Goal: Task Accomplishment & Management: Manage account settings

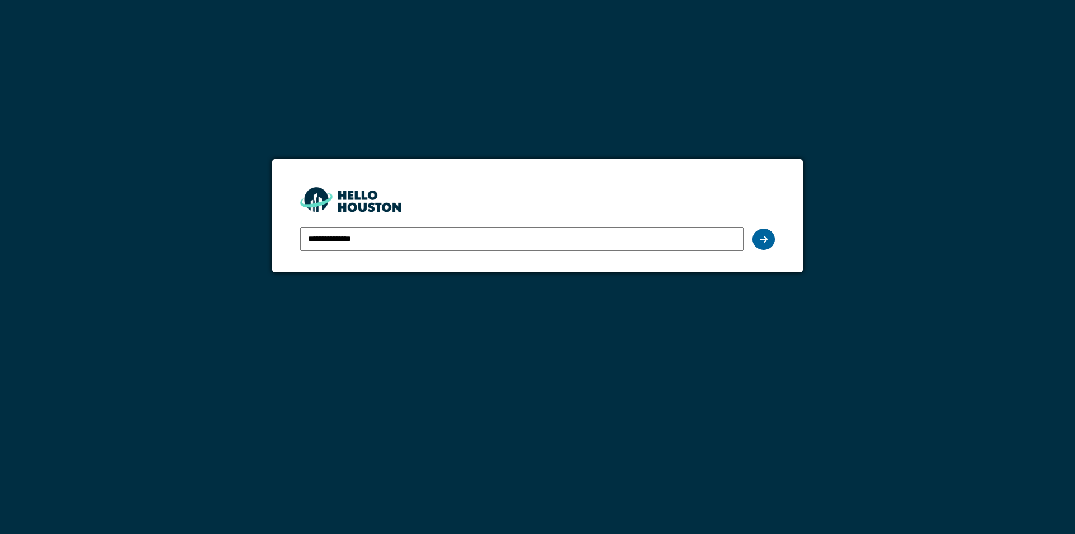
click at [763, 236] on icon at bounding box center [764, 239] width 8 height 9
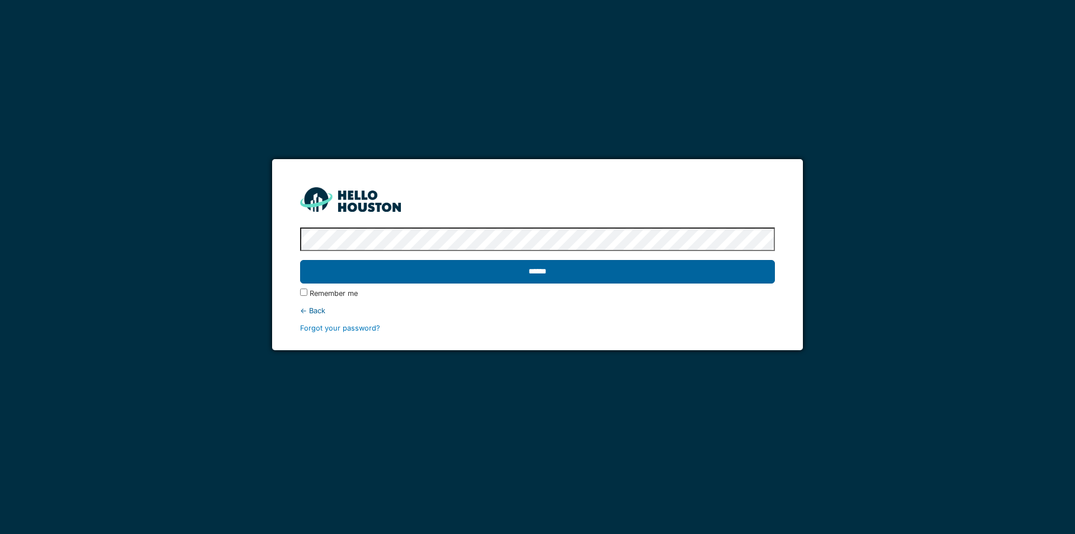
click at [654, 278] on input "******" at bounding box center [537, 272] width 474 height 24
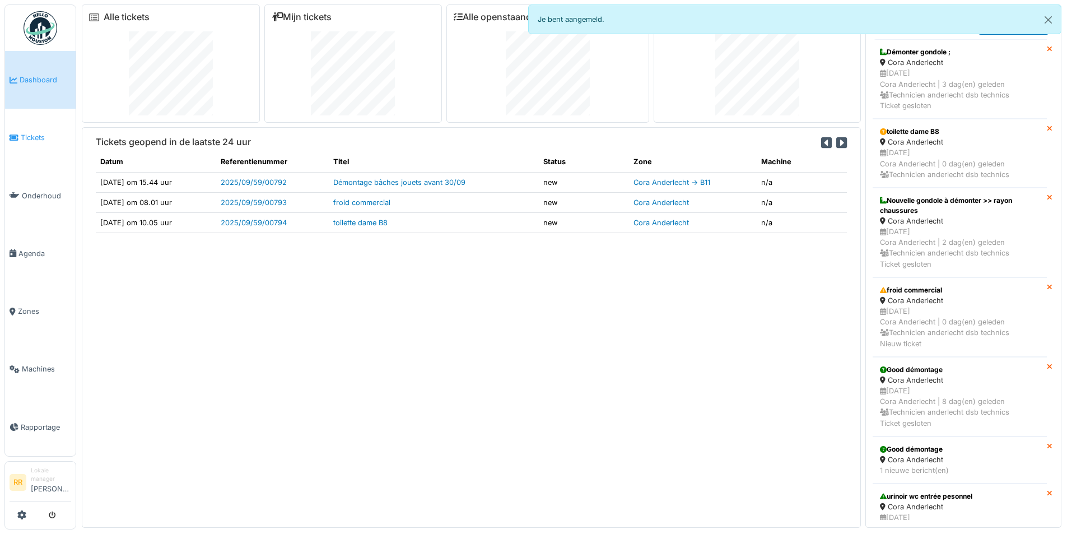
click at [45, 137] on span "Tickets" at bounding box center [46, 137] width 50 height 11
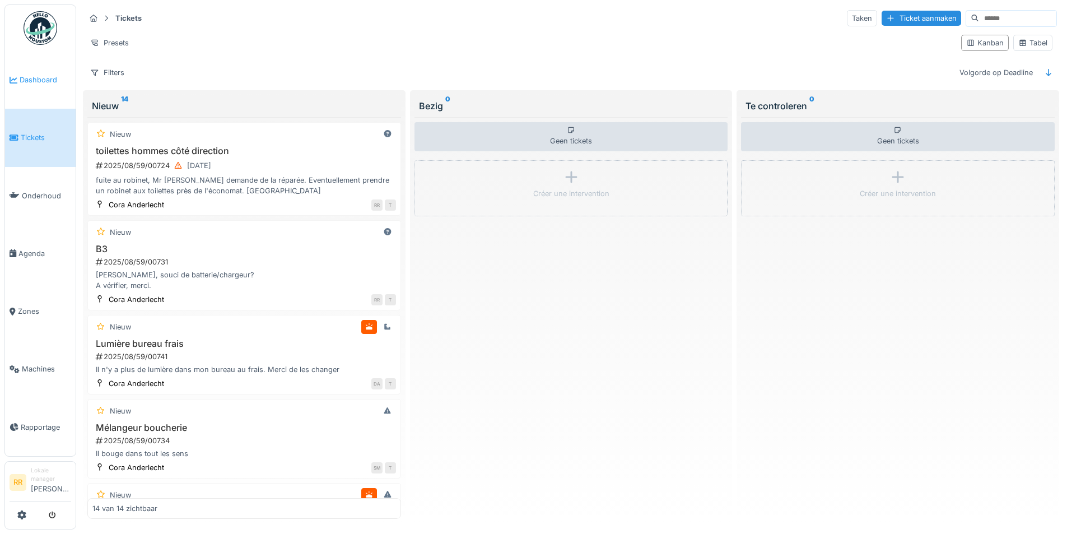
click at [38, 68] on link "Dashboard" at bounding box center [40, 80] width 71 height 58
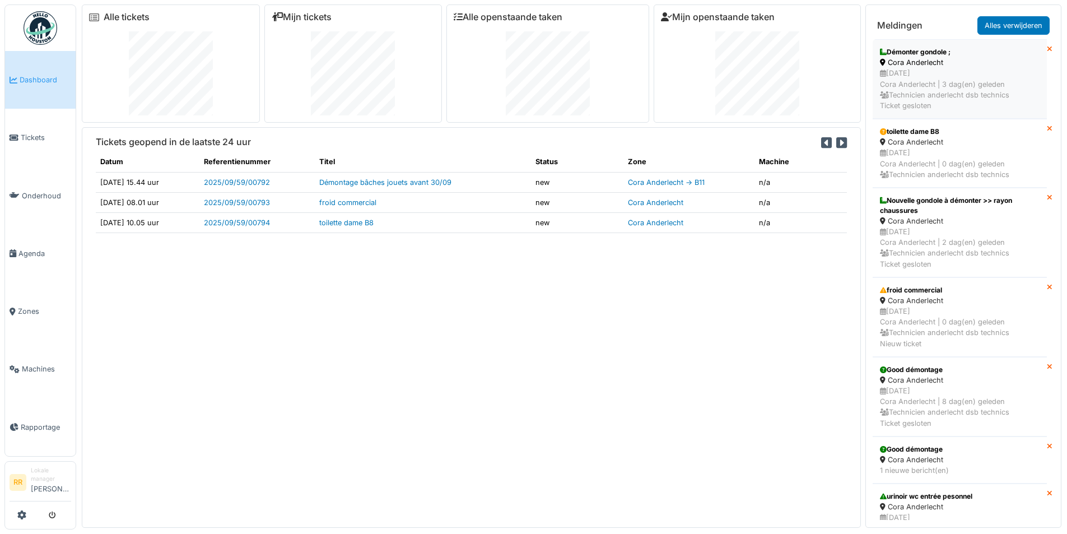
click at [912, 69] on div "[DATE] Cora Anderlecht | 3 dag(en) geleden Technicien anderlecht dsb technics T…" at bounding box center [960, 89] width 160 height 43
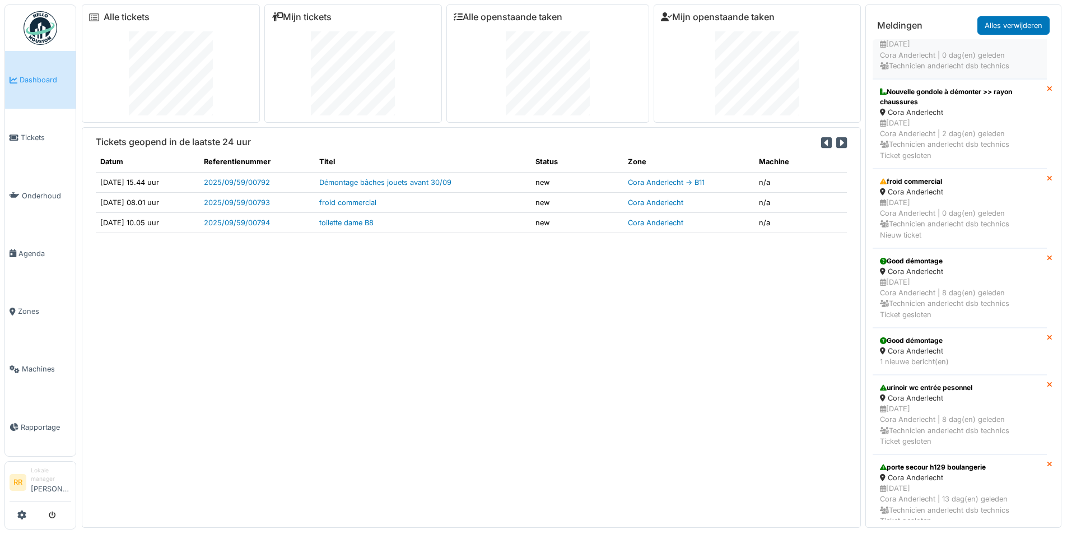
scroll to position [112, 0]
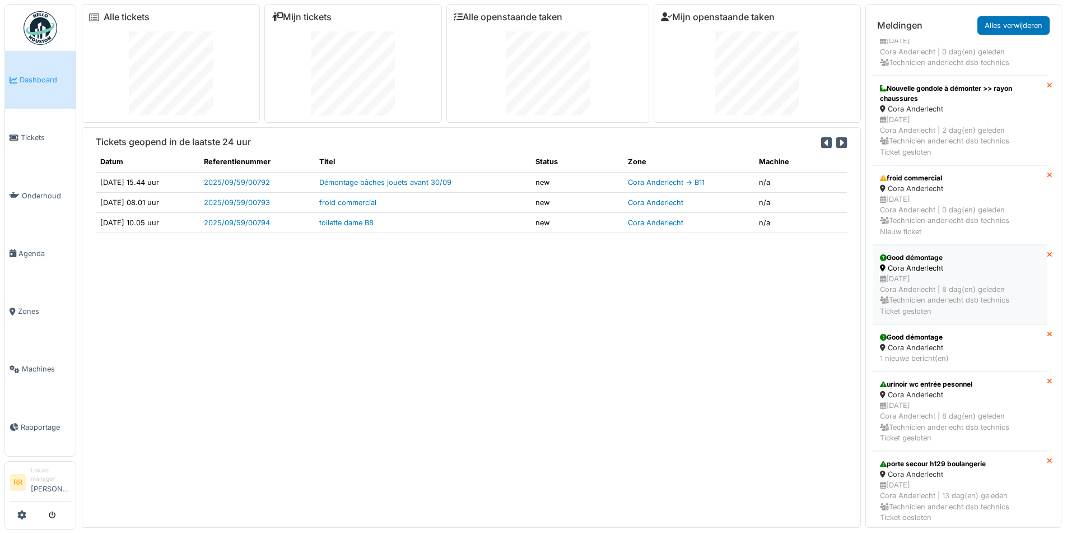
click at [957, 276] on div "[DATE] Cora Anderlecht | 8 dag(en) geleden Technicien anderlecht dsb technics T…" at bounding box center [960, 294] width 160 height 43
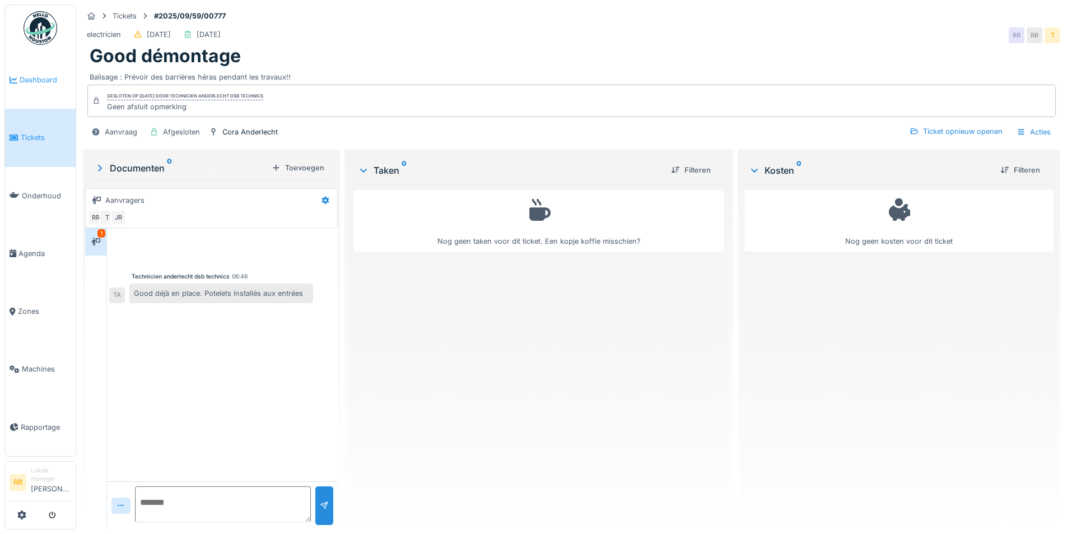
click at [46, 76] on span "Dashboard" at bounding box center [46, 79] width 52 height 11
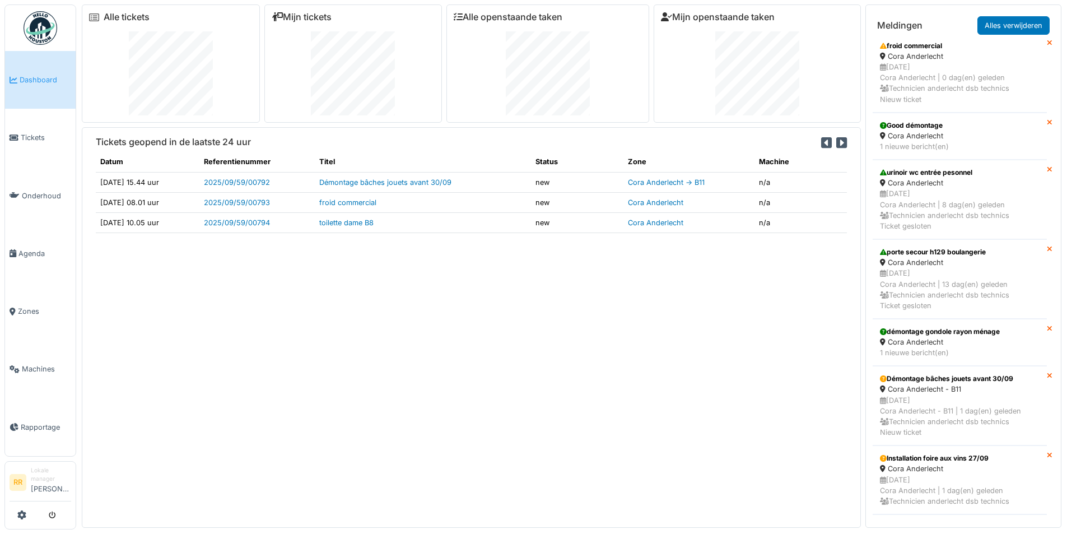
scroll to position [168, 0]
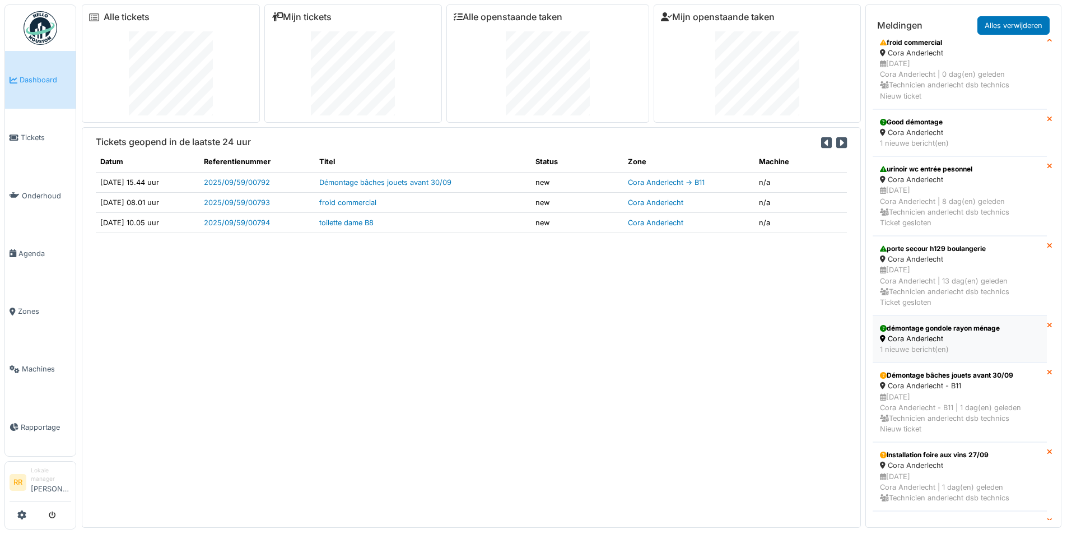
click at [973, 340] on div "Cora Anderlecht" at bounding box center [960, 338] width 160 height 11
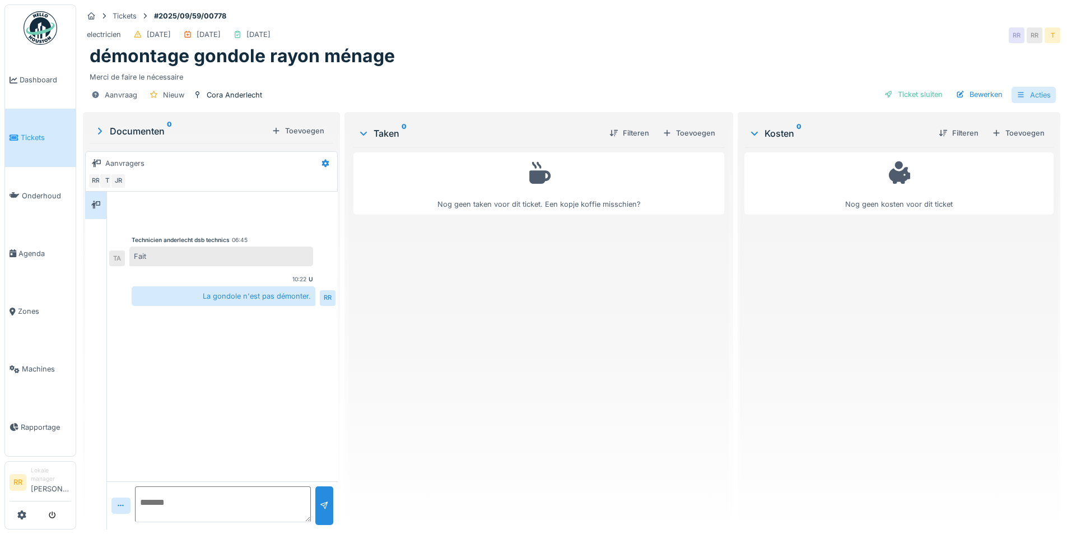
click at [1016, 91] on icon at bounding box center [1020, 94] width 9 height 7
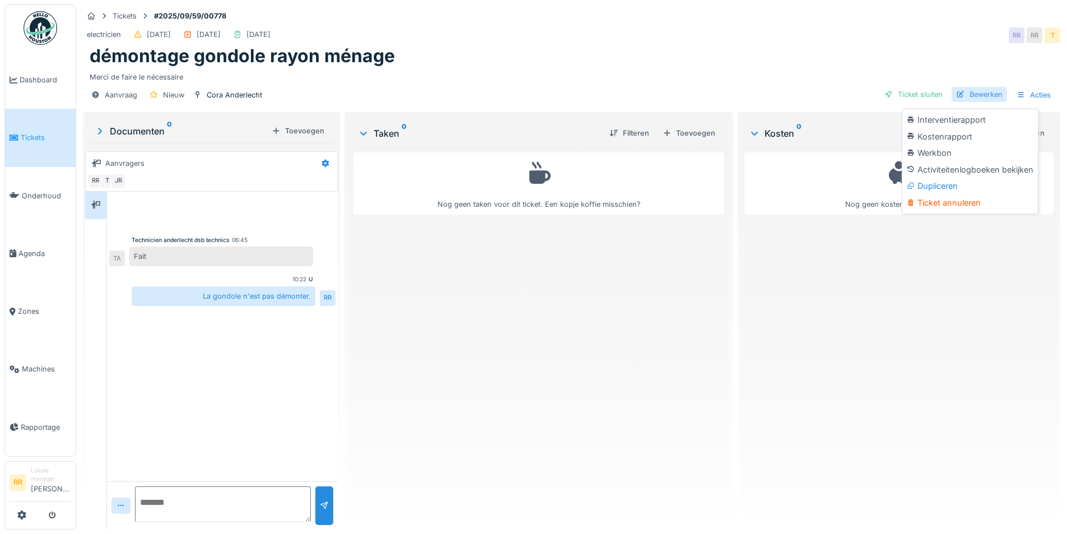
click at [972, 93] on div "Bewerken" at bounding box center [978, 94] width 55 height 15
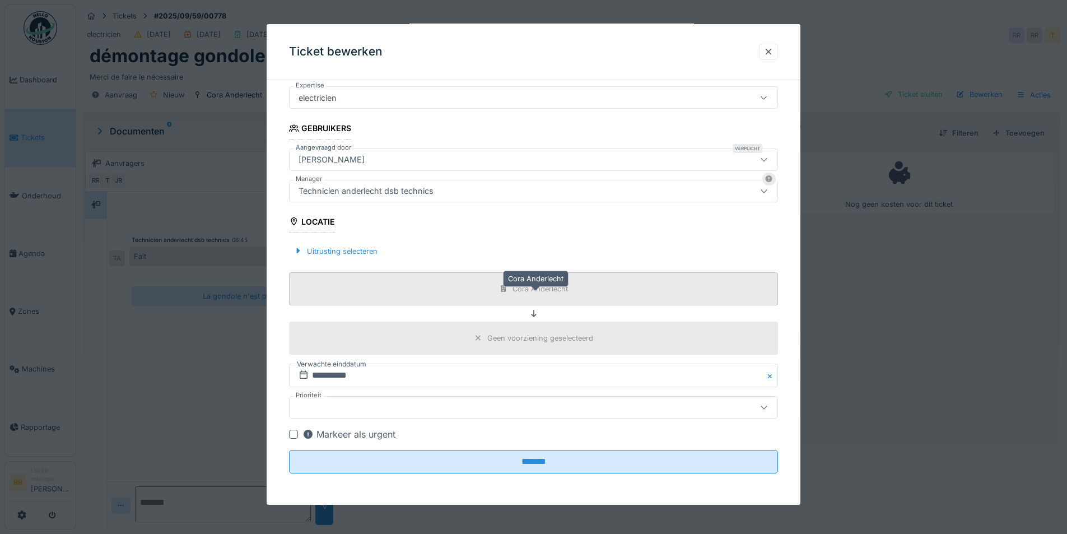
scroll to position [8, 0]
click at [293, 434] on div at bounding box center [293, 434] width 9 height 9
click at [303, 378] on icon at bounding box center [304, 374] width 8 height 8
click at [308, 372] on icon at bounding box center [303, 374] width 11 height 9
click at [776, 375] on button "Close" at bounding box center [771, 375] width 12 height 24
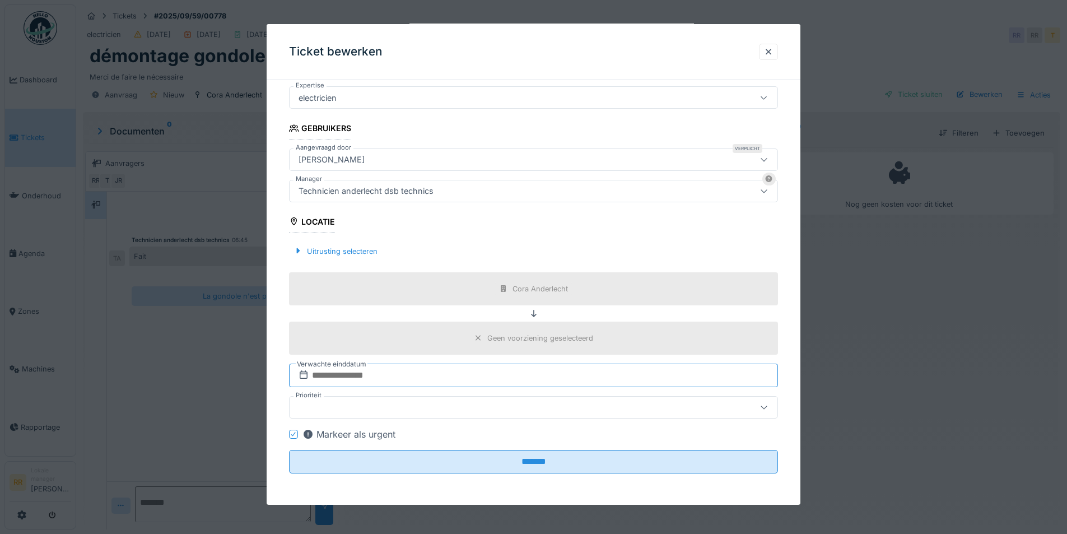
click at [368, 374] on input "text" at bounding box center [533, 375] width 489 height 24
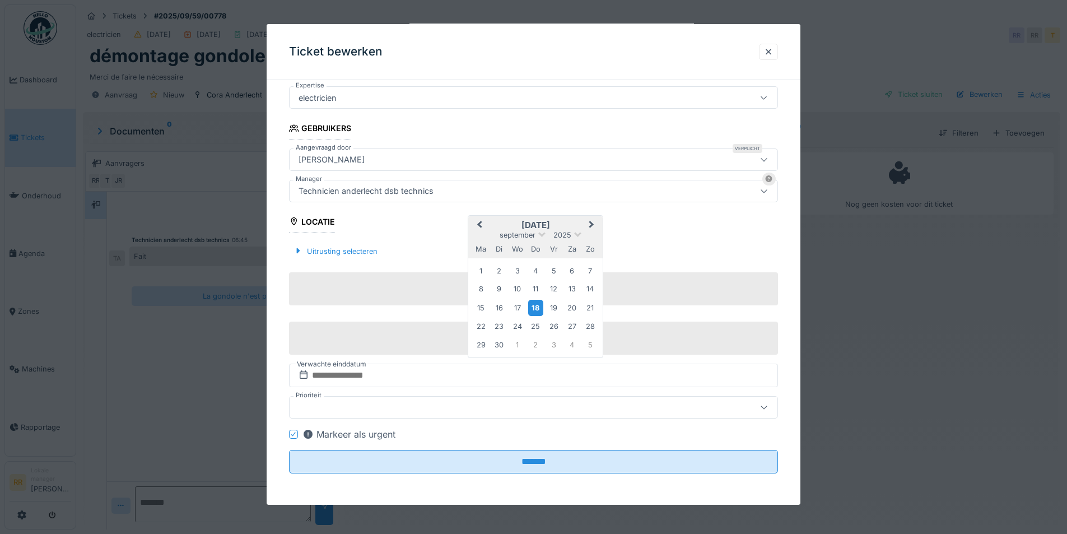
click at [534, 306] on div "18" at bounding box center [535, 307] width 15 height 16
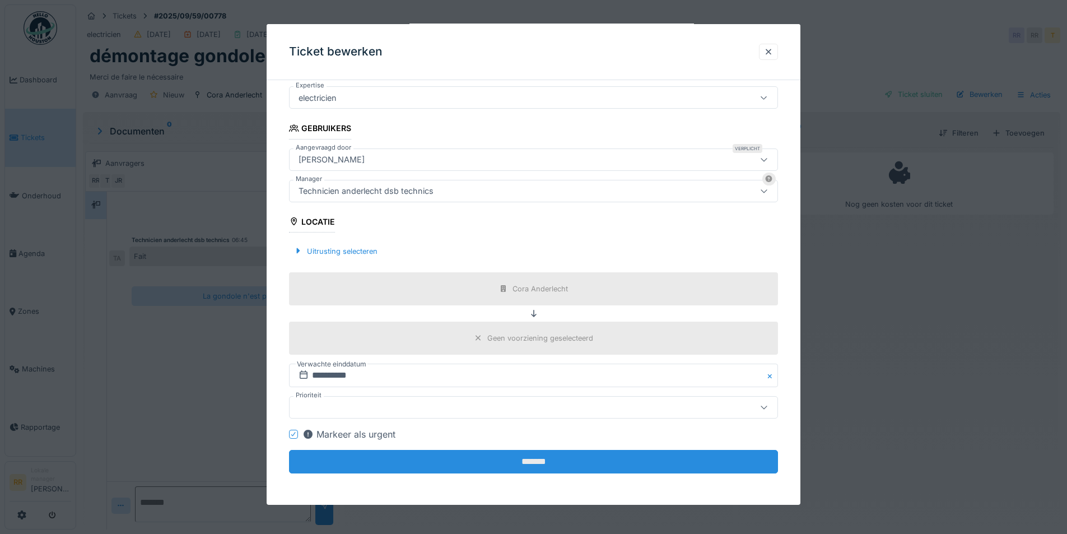
click at [514, 458] on input "*******" at bounding box center [533, 462] width 489 height 24
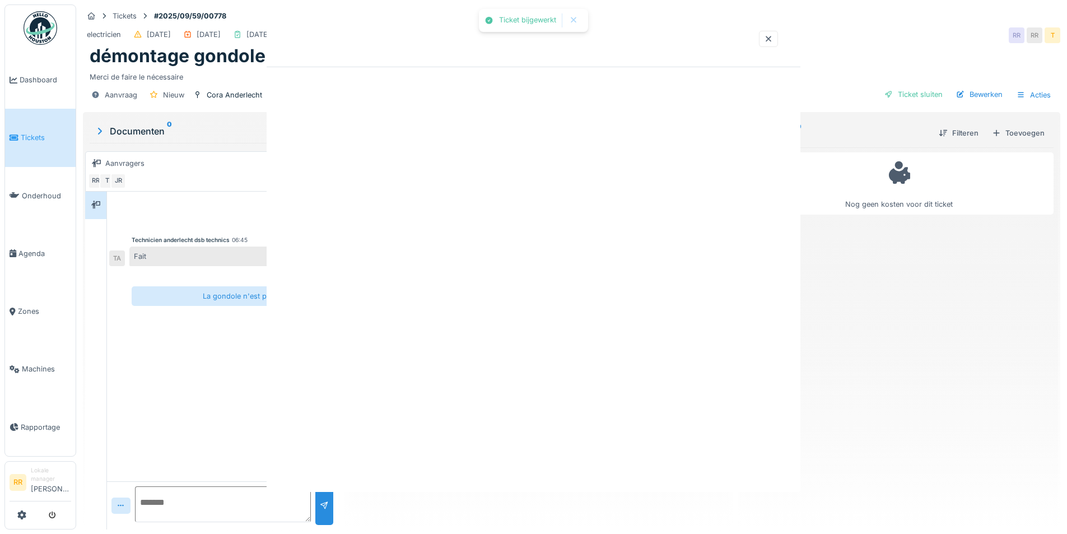
scroll to position [0, 0]
